Goal: Information Seeking & Learning: Learn about a topic

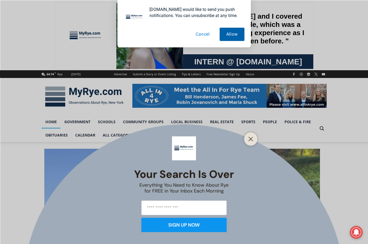
click at [233, 34] on button "Allow" at bounding box center [231, 34] width 25 height 13
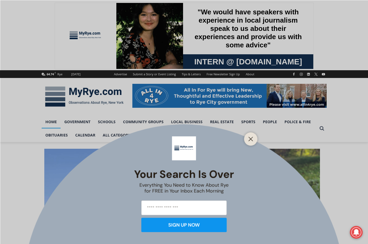
click at [167, 209] on input "email" at bounding box center [183, 208] width 85 height 15
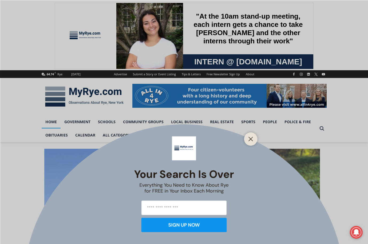
type input "**********"
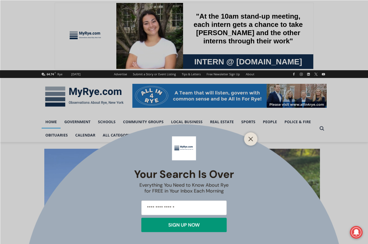
click at [191, 228] on div "SIGN UP NOW" at bounding box center [183, 225] width 31 height 5
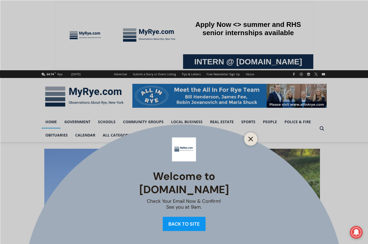
click at [251, 139] on icon "Close" at bounding box center [250, 139] width 5 height 5
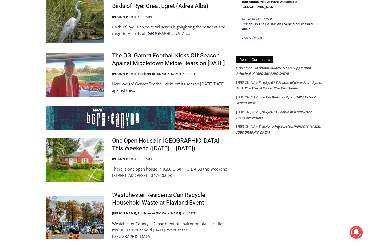
scroll to position [986, 0]
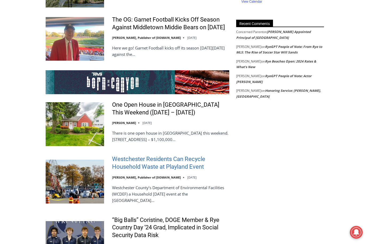
click at [166, 156] on link "Westchester Residents Can Recycle Household Waste at Playland Event" at bounding box center [170, 163] width 117 height 15
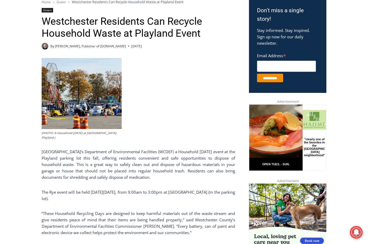
scroll to position [187, 0]
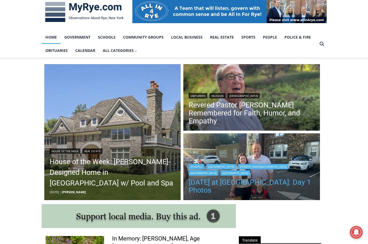
scroll to position [4, 0]
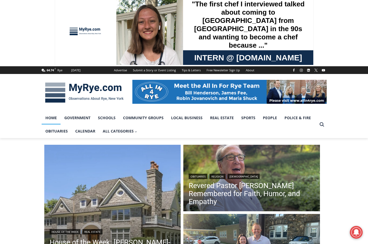
click at [201, 91] on img at bounding box center [229, 92] width 194 height 24
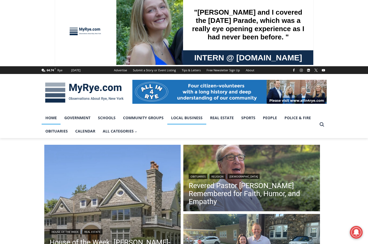
click at [192, 120] on link "Local Business" at bounding box center [186, 117] width 39 height 13
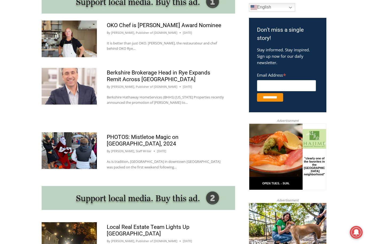
scroll to position [320, 0]
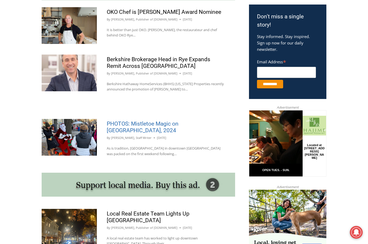
click at [140, 123] on link "PHOTOS: Mistletoe Magic on [GEOGRAPHIC_DATA], 2024" at bounding box center [143, 127] width 72 height 13
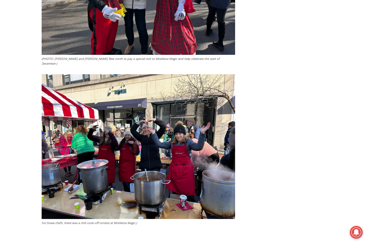
scroll to position [1386, 0]
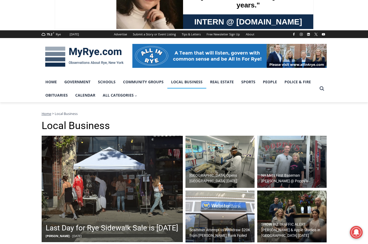
scroll to position [32, 0]
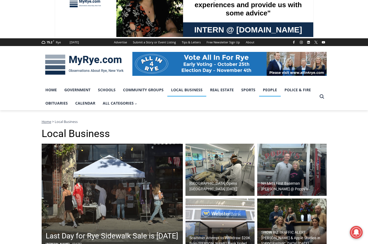
click at [273, 89] on link "People" at bounding box center [270, 89] width 22 height 13
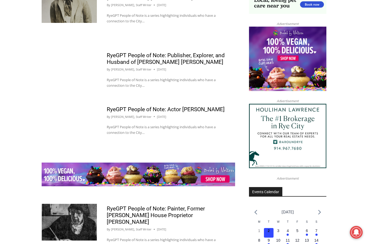
scroll to position [506, 0]
